Goal: Transaction & Acquisition: Download file/media

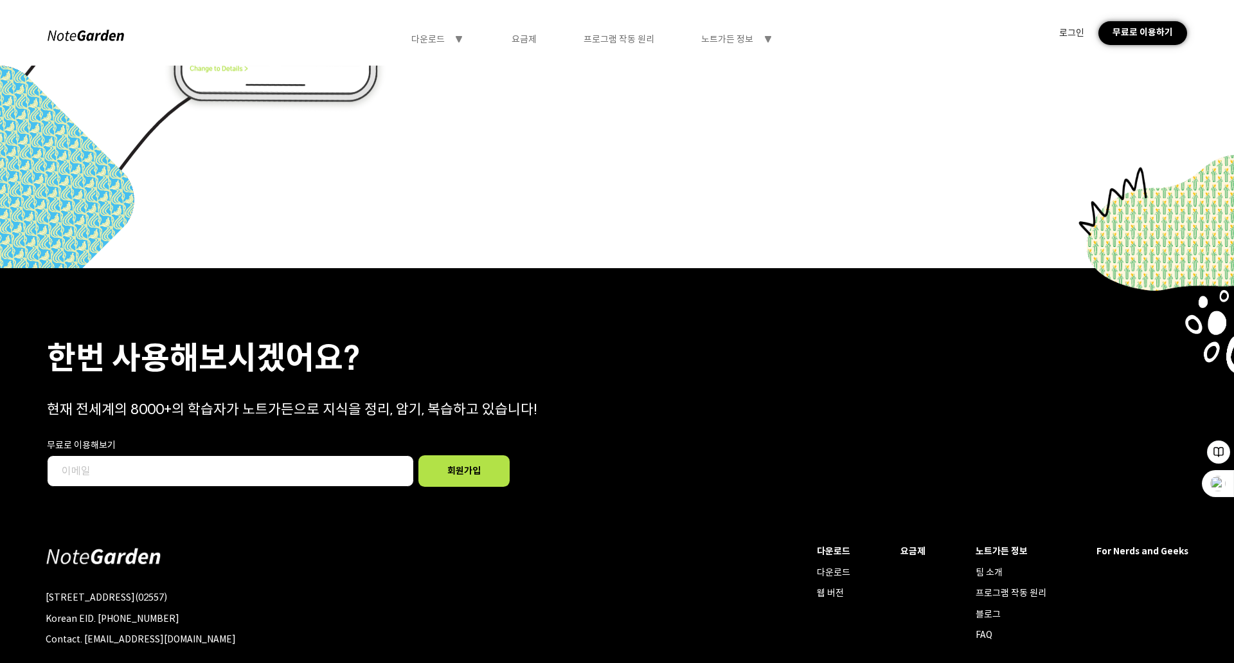
scroll to position [5698, 0]
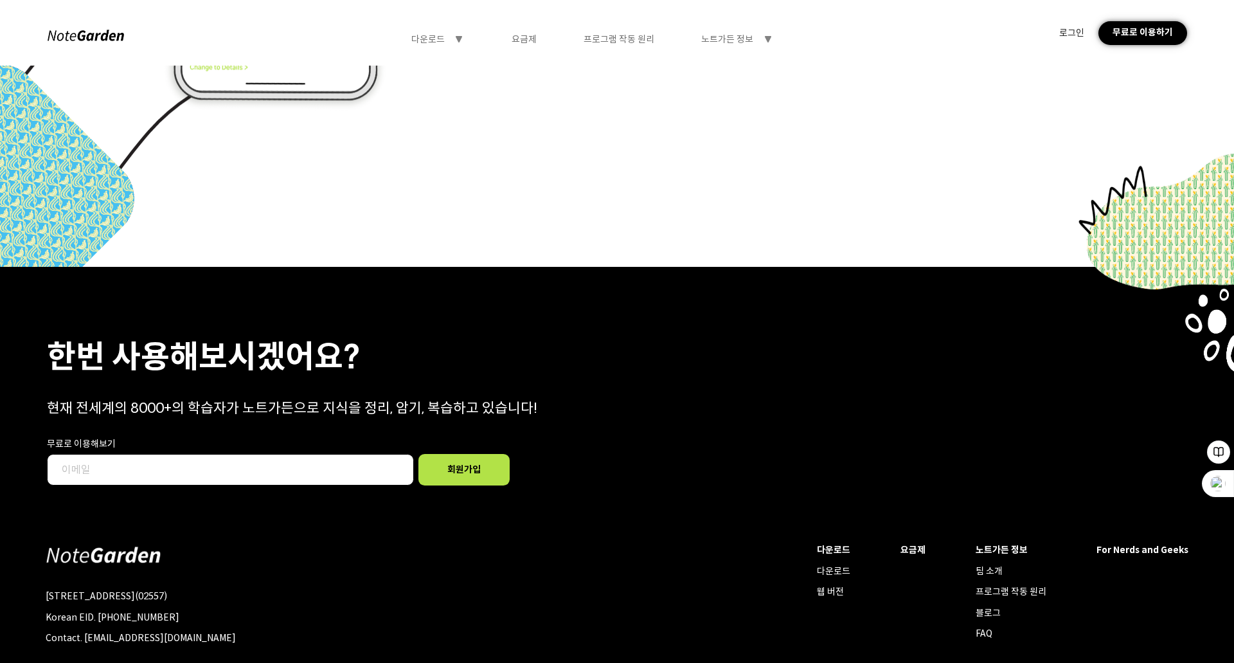
click at [140, 464] on input "text" at bounding box center [230, 470] width 367 height 32
type input "ㅠ"
type input "[EMAIL_ADDRESS][DOMAIN_NAME]"
click at [460, 469] on div "회원가입" at bounding box center [465, 470] width 92 height 32
click at [912, 547] on div "요금제" at bounding box center [913, 550] width 25 height 12
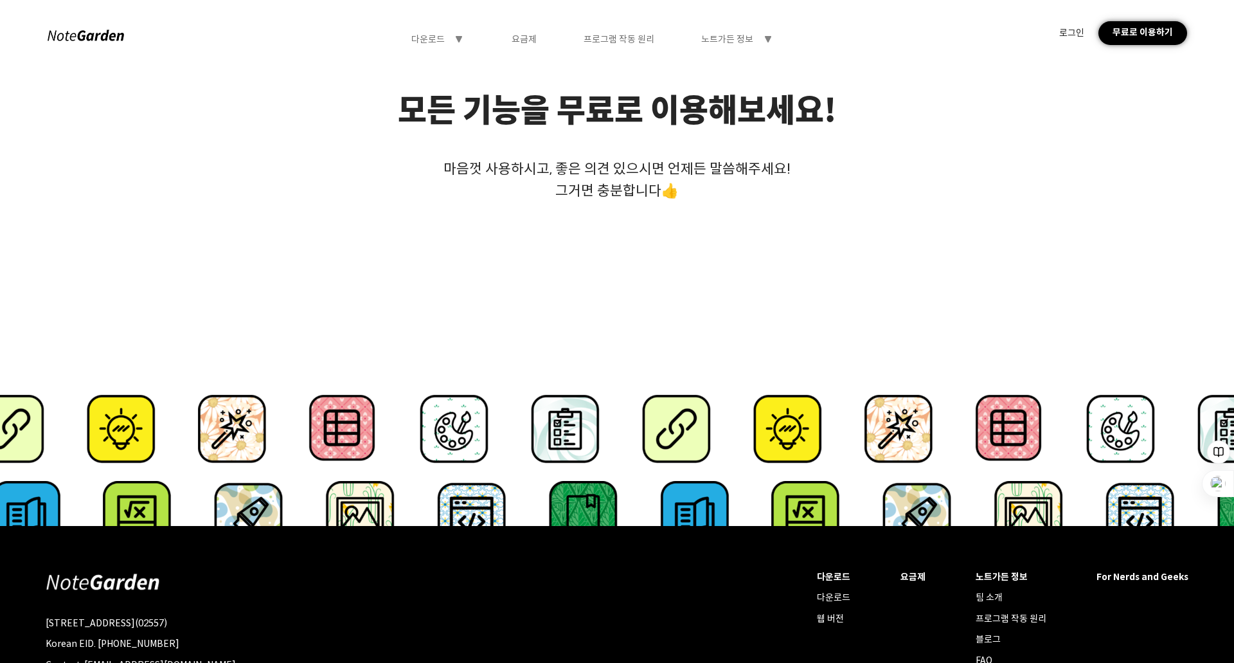
scroll to position [297, 0]
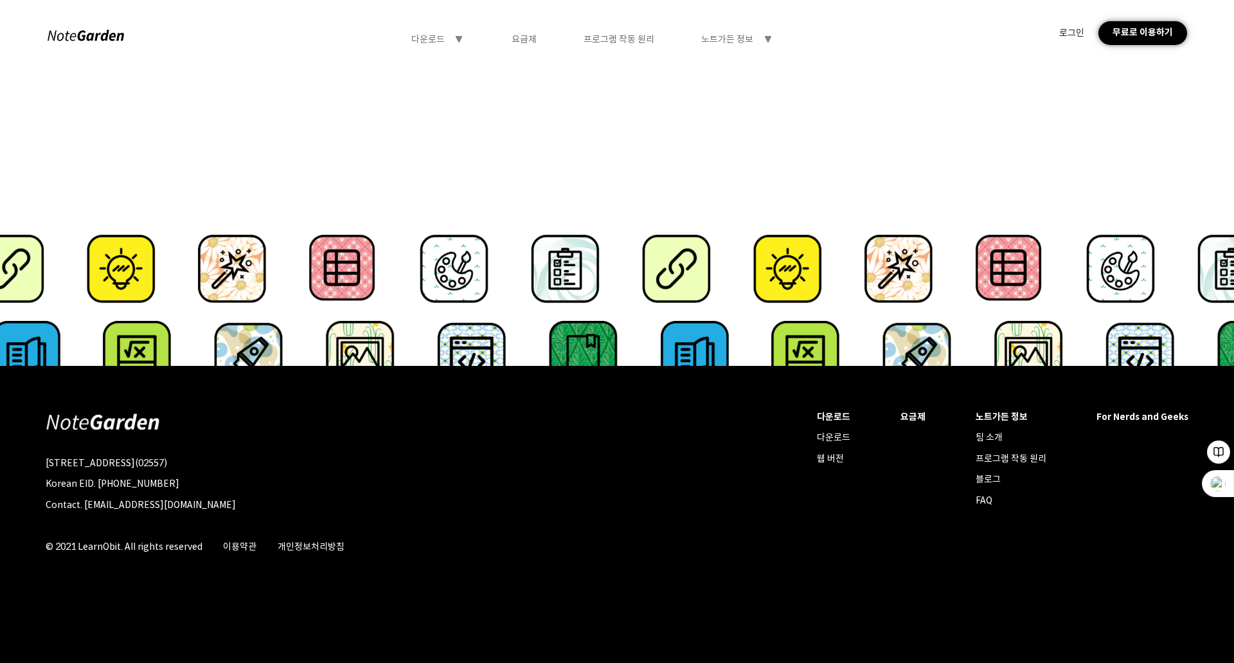
click at [832, 438] on div "다운로드" at bounding box center [833, 437] width 33 height 12
